Goal: Transaction & Acquisition: Book appointment/travel/reservation

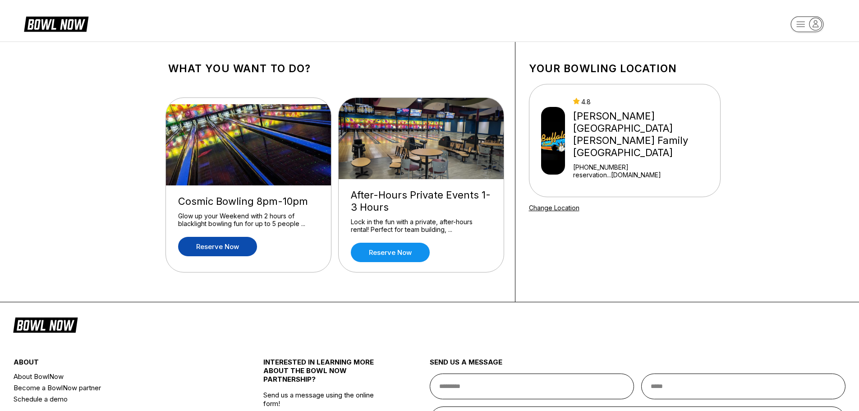
click at [229, 246] on link "Reserve now" at bounding box center [217, 246] width 79 height 19
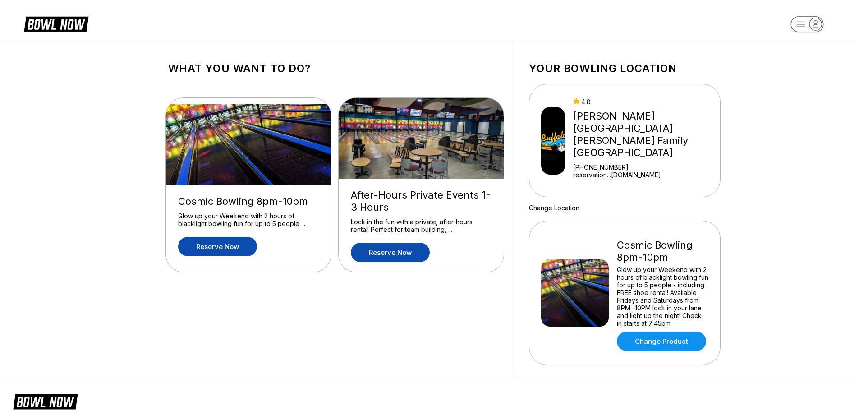
click at [398, 254] on link "Reserve now" at bounding box center [390, 252] width 79 height 19
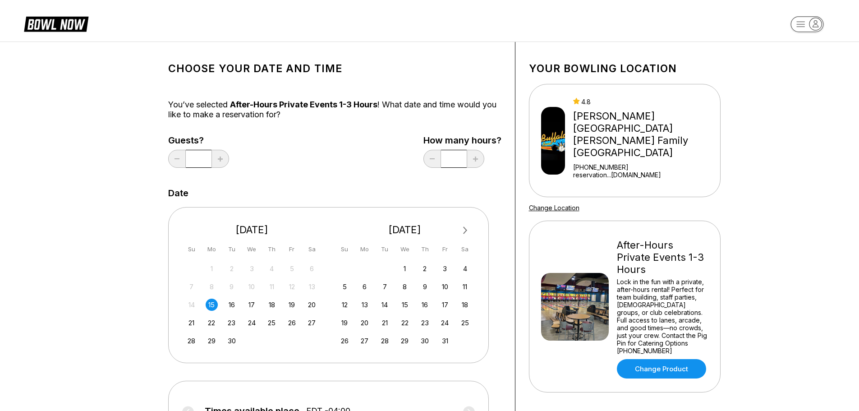
click at [645, 137] on div "[PERSON_NAME][GEOGRAPHIC_DATA] [PERSON_NAME] Family [GEOGRAPHIC_DATA]" at bounding box center [644, 134] width 143 height 49
